Goal: Task Accomplishment & Management: Manage account settings

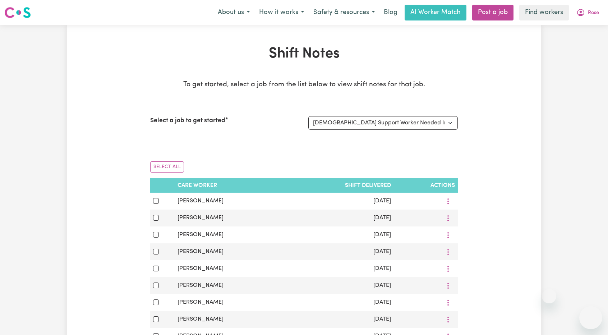
select select "13794"
click at [593, 17] on button "Rose" at bounding box center [587, 12] width 32 height 15
click at [580, 40] on link "Logout" at bounding box center [574, 41] width 57 height 14
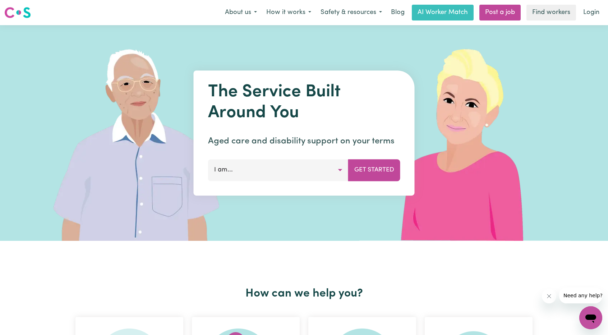
click at [592, 15] on link "Login" at bounding box center [590, 13] width 25 height 16
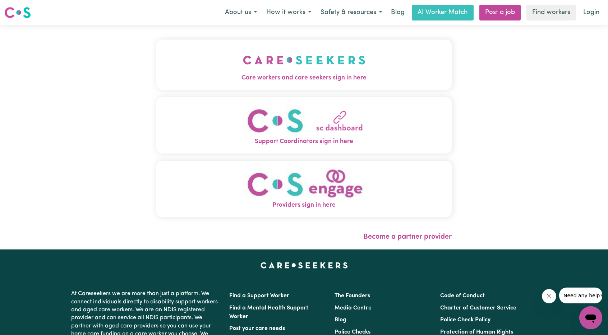
click at [211, 57] on button "Care workers and care seekers sign in here" at bounding box center [303, 64] width 295 height 50
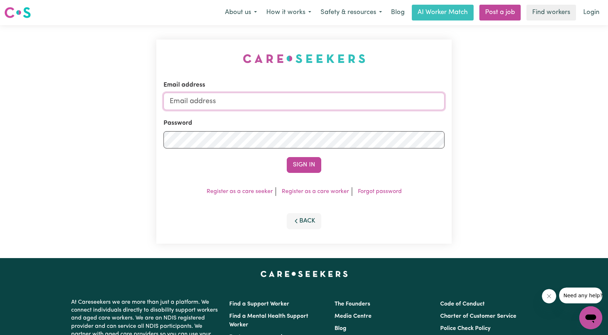
click at [282, 98] on input "Email address" at bounding box center [303, 101] width 281 height 17
drag, startPoint x: 207, startPoint y: 103, endPoint x: 406, endPoint y: 126, distance: 200.3
click at [391, 124] on form "Email address [EMAIL_ADDRESS][PERSON_NAME][DOMAIN_NAME] Password Sign In" at bounding box center [303, 126] width 281 height 92
type input "superuser~[EMAIL_ADDRESS][DOMAIN_NAME]"
click at [304, 173] on div "Email address superuser~[EMAIL_ADDRESS][DOMAIN_NAME] Password Sign In Register …" at bounding box center [303, 141] width 295 height 204
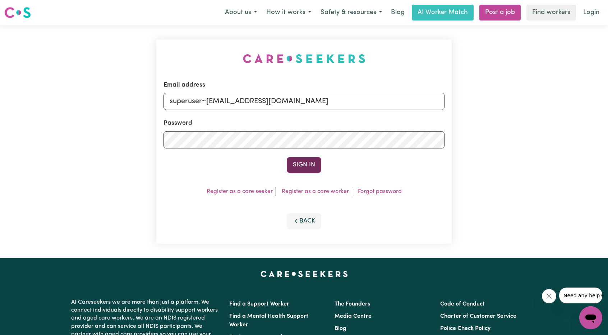
click at [315, 163] on button "Sign In" at bounding box center [304, 165] width 34 height 16
